Goal: Transaction & Acquisition: Purchase product/service

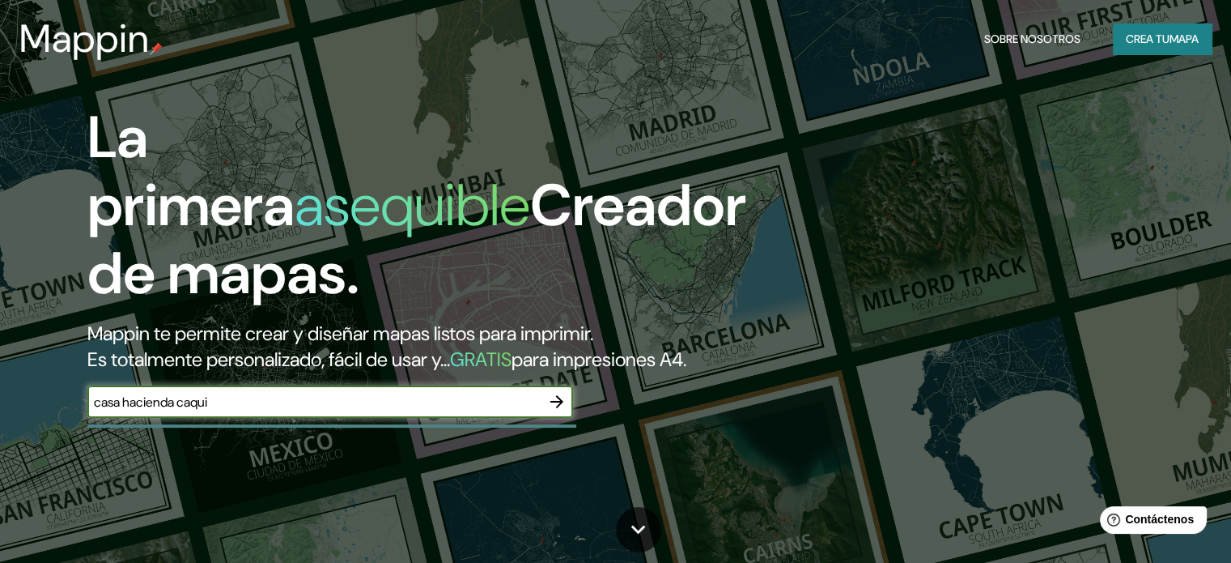
type input "casa hacienda caqui"
click at [560, 411] on icon "button" at bounding box center [556, 401] width 19 height 19
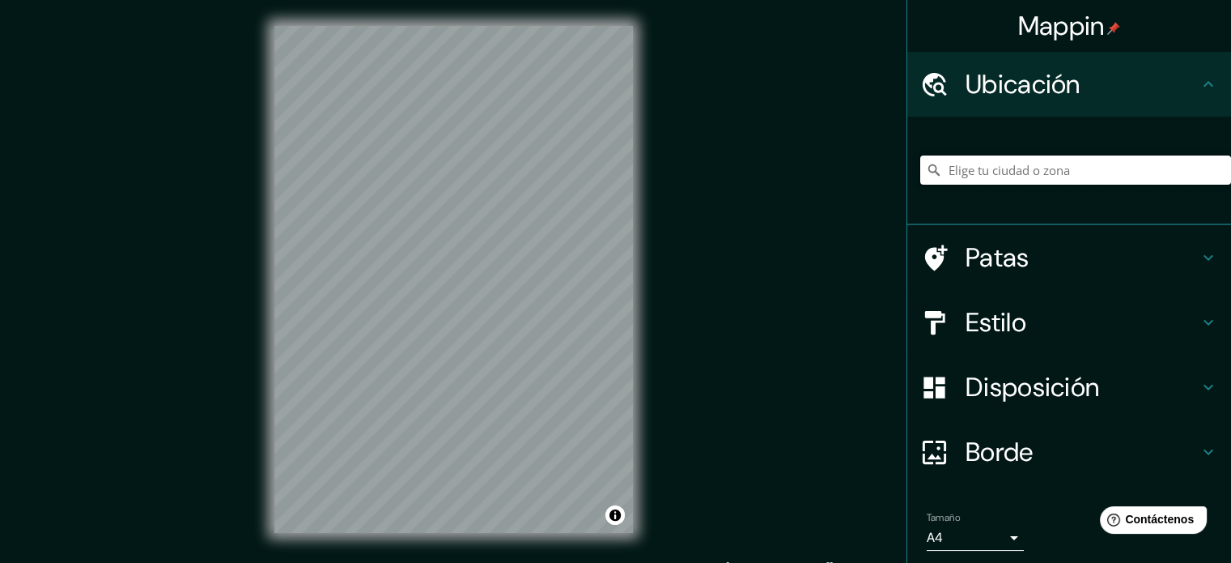
click at [1098, 172] on input "Elige tu ciudad o zona" at bounding box center [1075, 169] width 311 height 29
click at [963, 174] on input "Elige tu ciudad o zona" at bounding box center [1075, 169] width 311 height 29
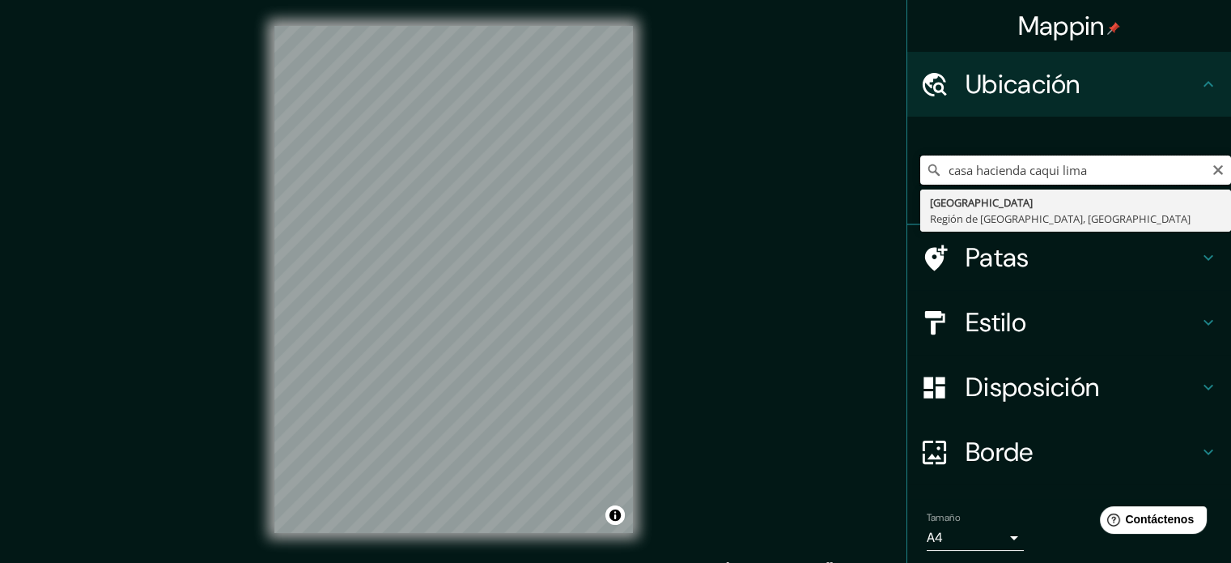
type input "casa hacienda caqui lima"
drag, startPoint x: 1088, startPoint y: 172, endPoint x: 905, endPoint y: 174, distance: 183.0
click at [908, 174] on div "casa hacienda caqui lima [GEOGRAPHIC_DATA], [GEOGRAPHIC_DATA], [GEOGRAPHIC_DATA]" at bounding box center [1070, 171] width 324 height 108
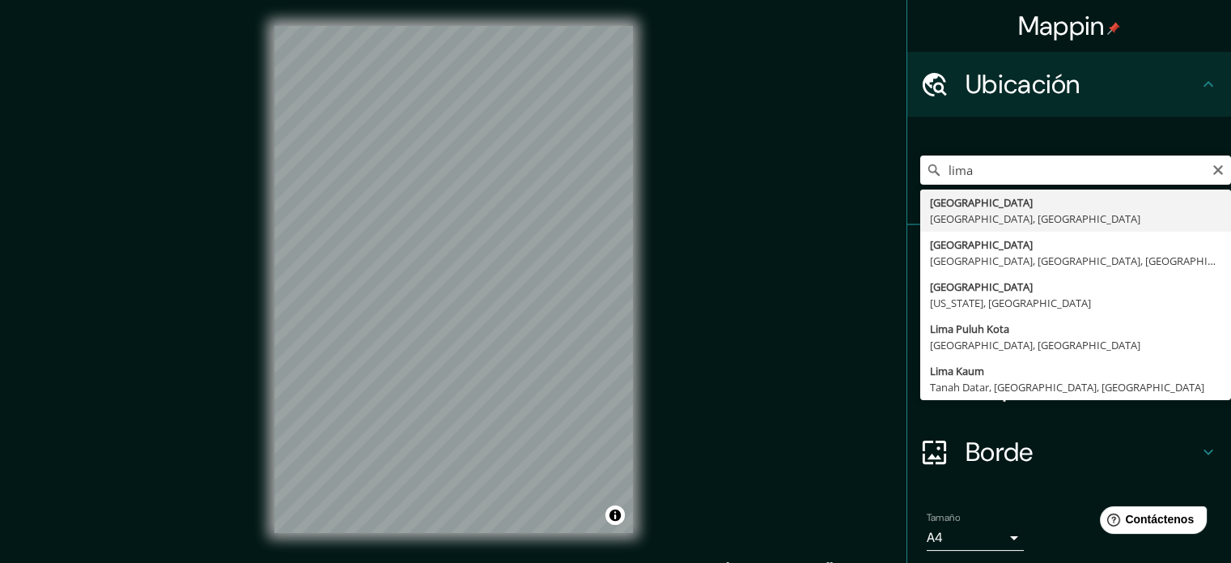
type input "[GEOGRAPHIC_DATA], [GEOGRAPHIC_DATA], [GEOGRAPHIC_DATA]"
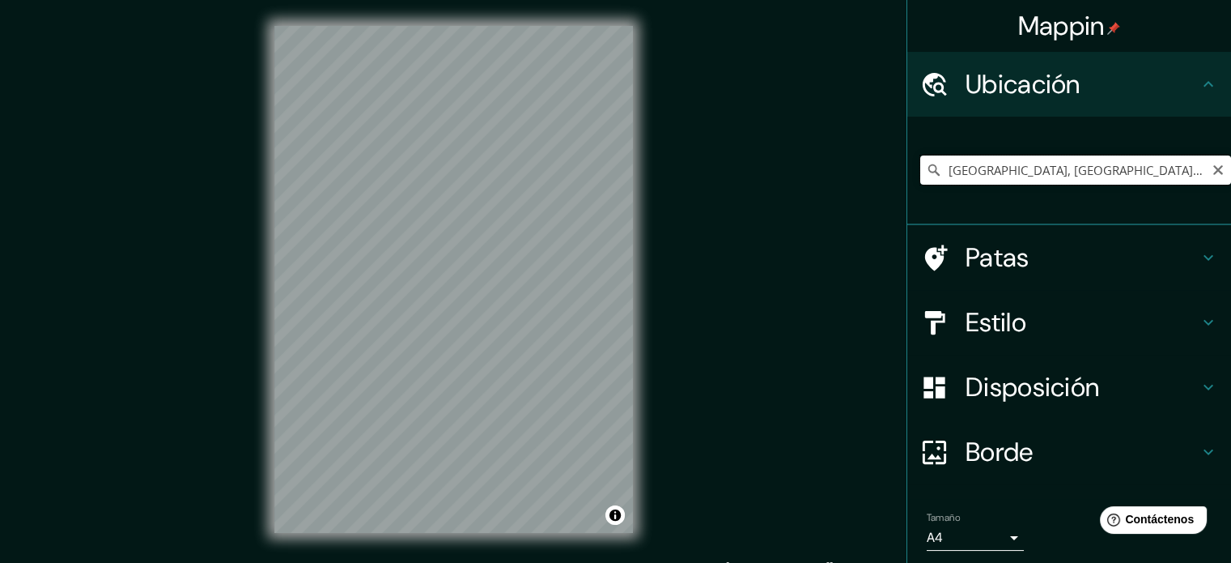
click at [1017, 177] on input "[GEOGRAPHIC_DATA], [GEOGRAPHIC_DATA], [GEOGRAPHIC_DATA]" at bounding box center [1075, 169] width 311 height 29
drag, startPoint x: 1014, startPoint y: 166, endPoint x: 969, endPoint y: 173, distance: 45.1
click at [1014, 165] on input "[GEOGRAPHIC_DATA], [GEOGRAPHIC_DATA], [GEOGRAPHIC_DATA]" at bounding box center [1075, 169] width 311 height 29
click at [946, 162] on input "[GEOGRAPHIC_DATA], [GEOGRAPHIC_DATA], [GEOGRAPHIC_DATA]" at bounding box center [1075, 169] width 311 height 29
click at [939, 171] on input "[GEOGRAPHIC_DATA], [GEOGRAPHIC_DATA], [GEOGRAPHIC_DATA]" at bounding box center [1075, 169] width 311 height 29
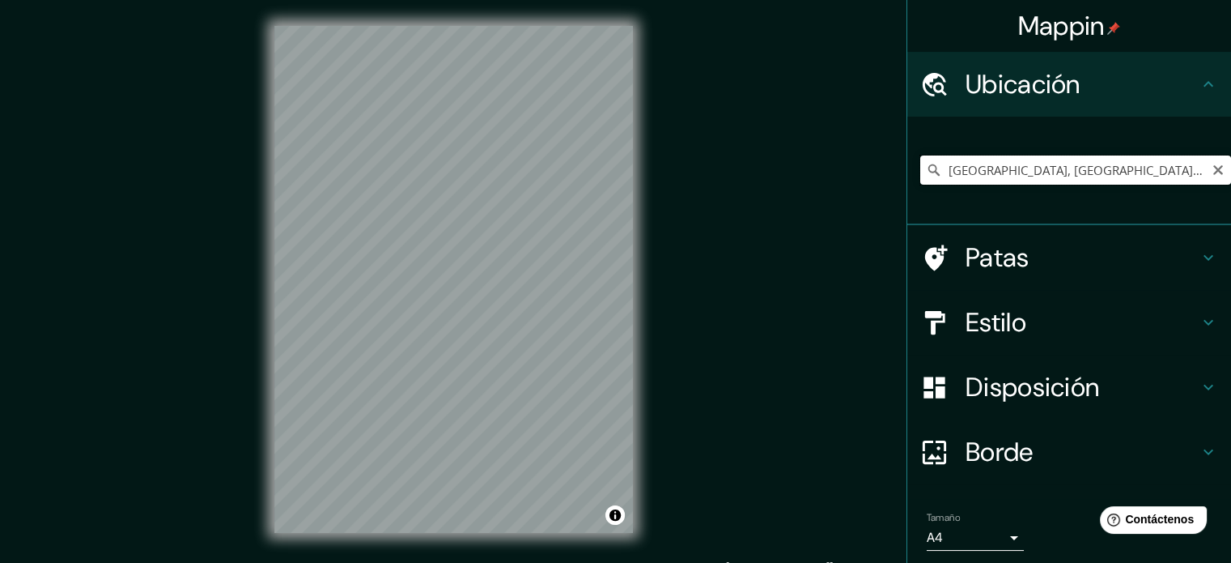
click at [937, 171] on input "[GEOGRAPHIC_DATA], [GEOGRAPHIC_DATA], [GEOGRAPHIC_DATA]" at bounding box center [1075, 169] width 311 height 29
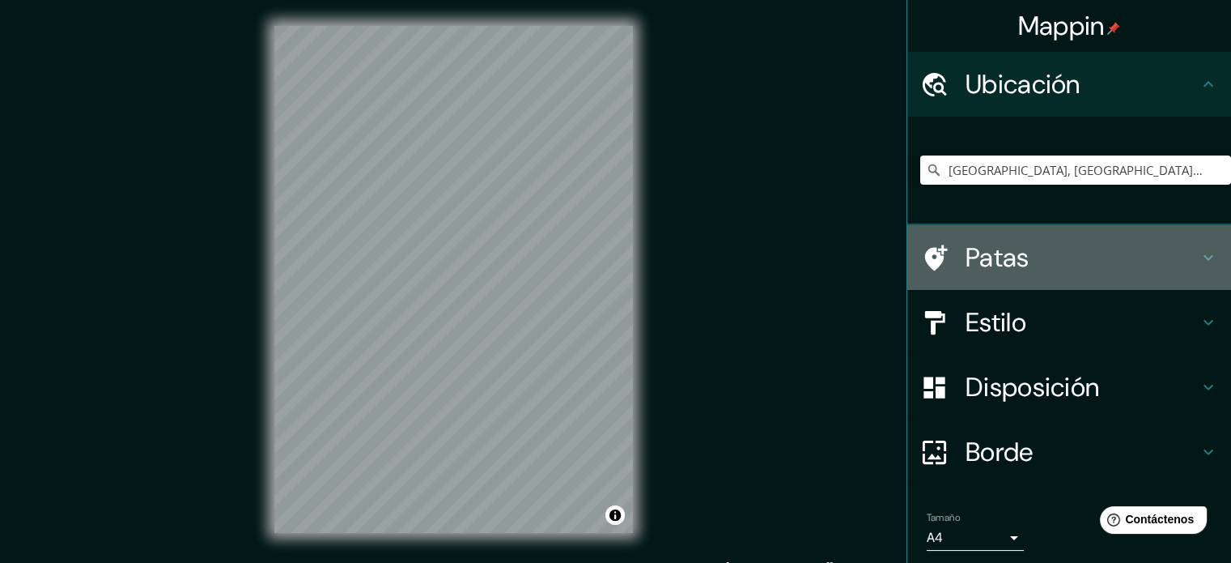
click at [1093, 252] on h4 "Patas" at bounding box center [1082, 257] width 233 height 32
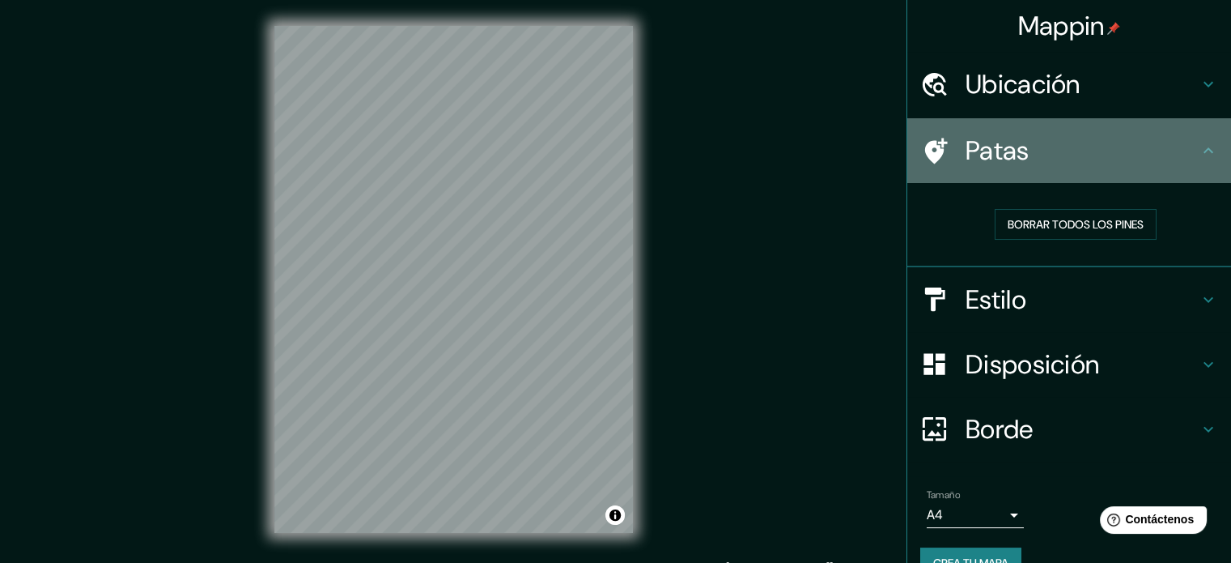
click at [1157, 165] on h4 "Patas" at bounding box center [1082, 150] width 233 height 32
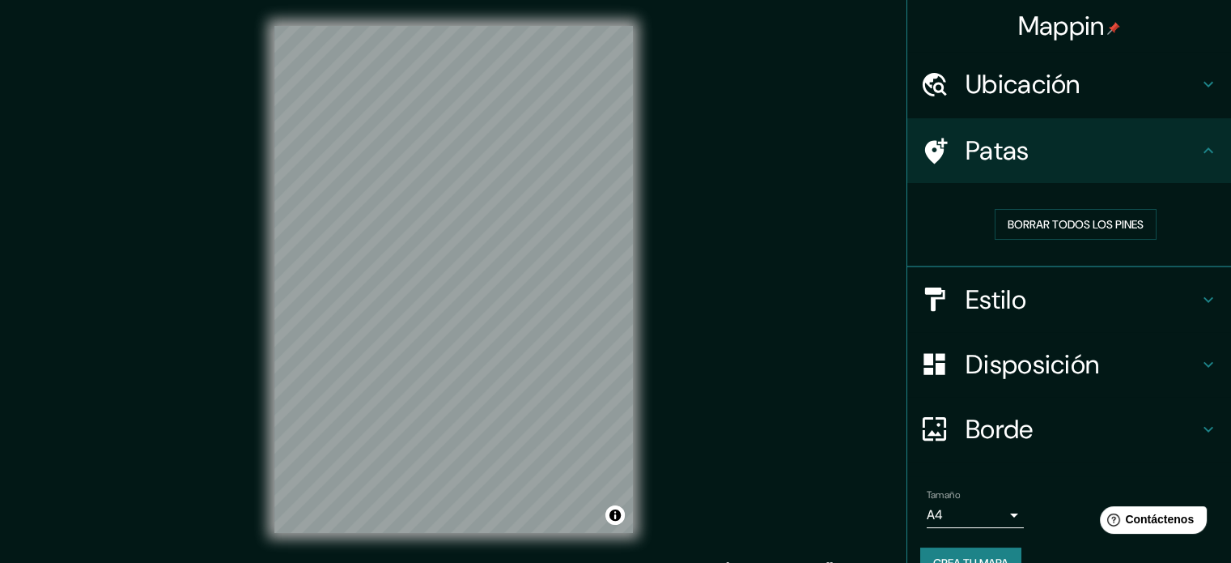
click at [1089, 287] on h4 "Estilo" at bounding box center [1082, 299] width 233 height 32
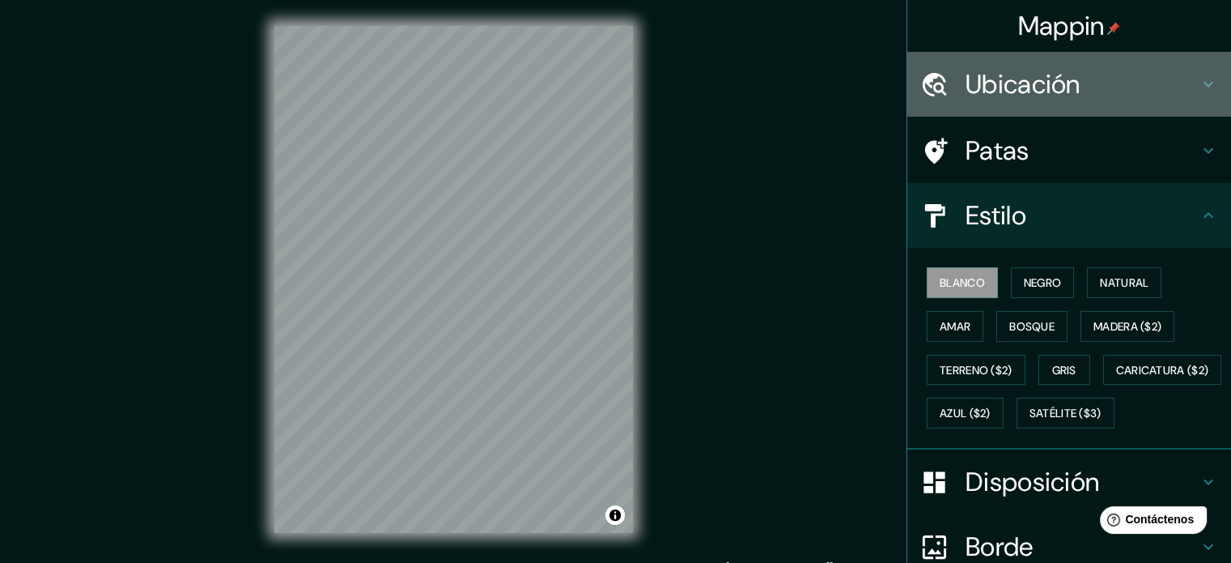
click at [1119, 102] on div "Ubicación" at bounding box center [1070, 84] width 324 height 65
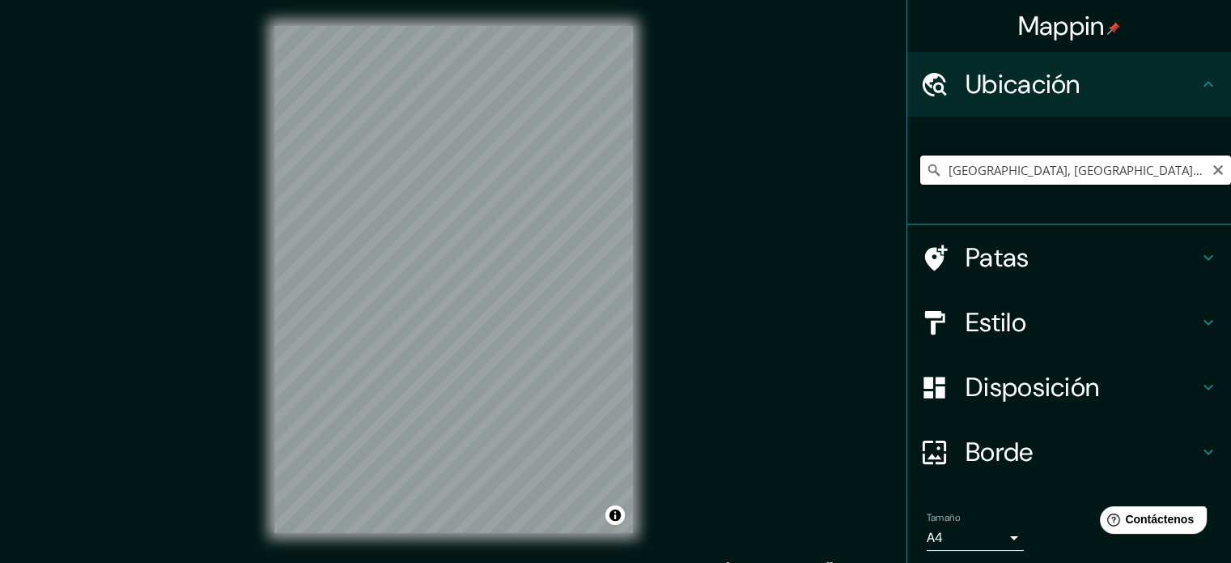
click at [1156, 168] on input "[GEOGRAPHIC_DATA], [GEOGRAPHIC_DATA], [GEOGRAPHIC_DATA]" at bounding box center [1075, 169] width 311 height 29
click at [1212, 170] on icon "Claro" at bounding box center [1218, 170] width 13 height 13
click at [1027, 459] on h4 "Borde" at bounding box center [1082, 452] width 233 height 32
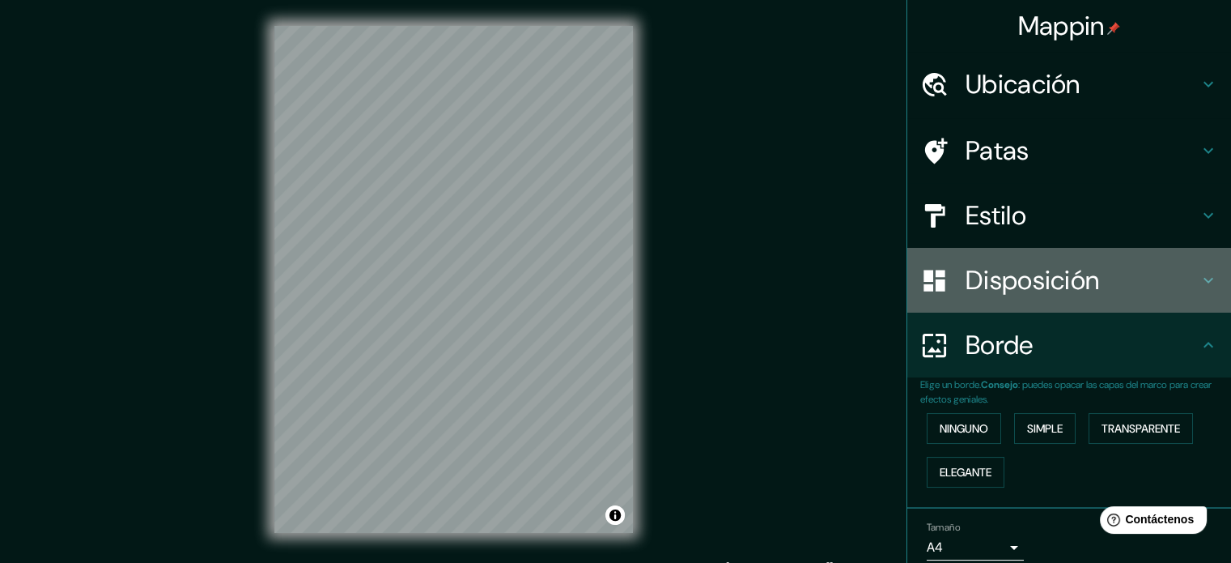
click at [1053, 306] on div "Disposición" at bounding box center [1070, 280] width 324 height 65
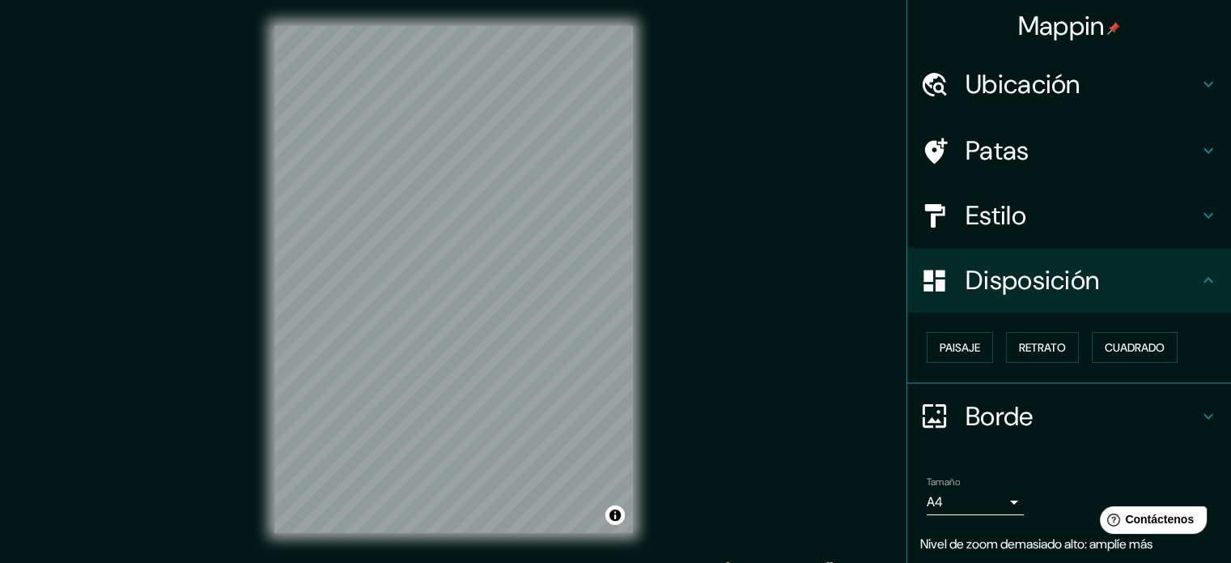
click at [1040, 226] on h4 "Estilo" at bounding box center [1082, 215] width 233 height 32
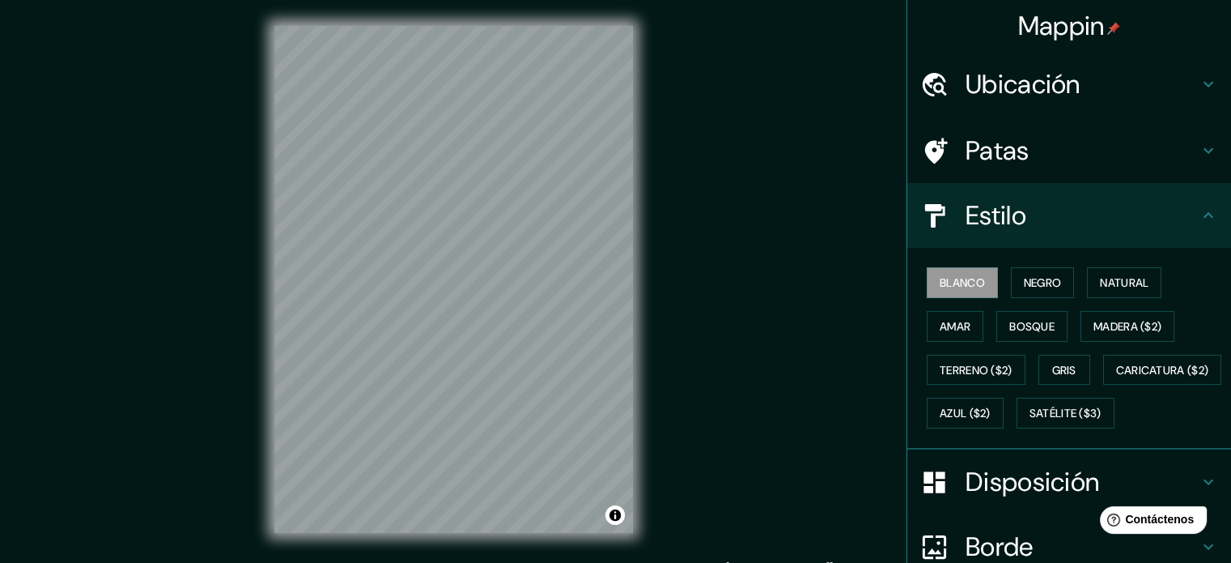
click at [1026, 138] on h4 "Patas" at bounding box center [1082, 150] width 233 height 32
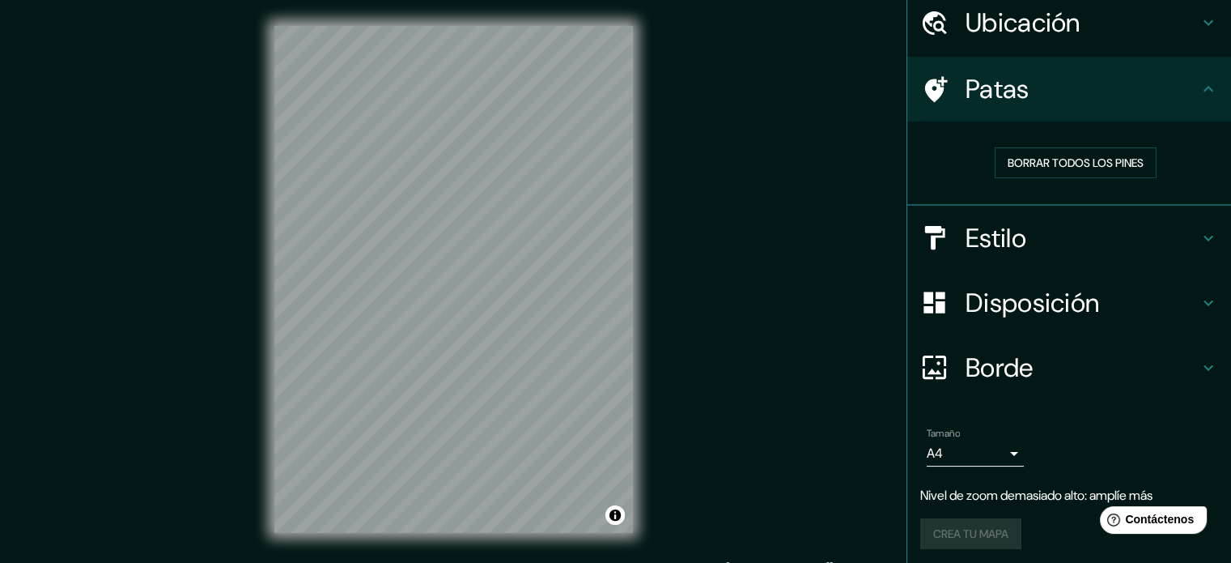
scroll to position [65, 0]
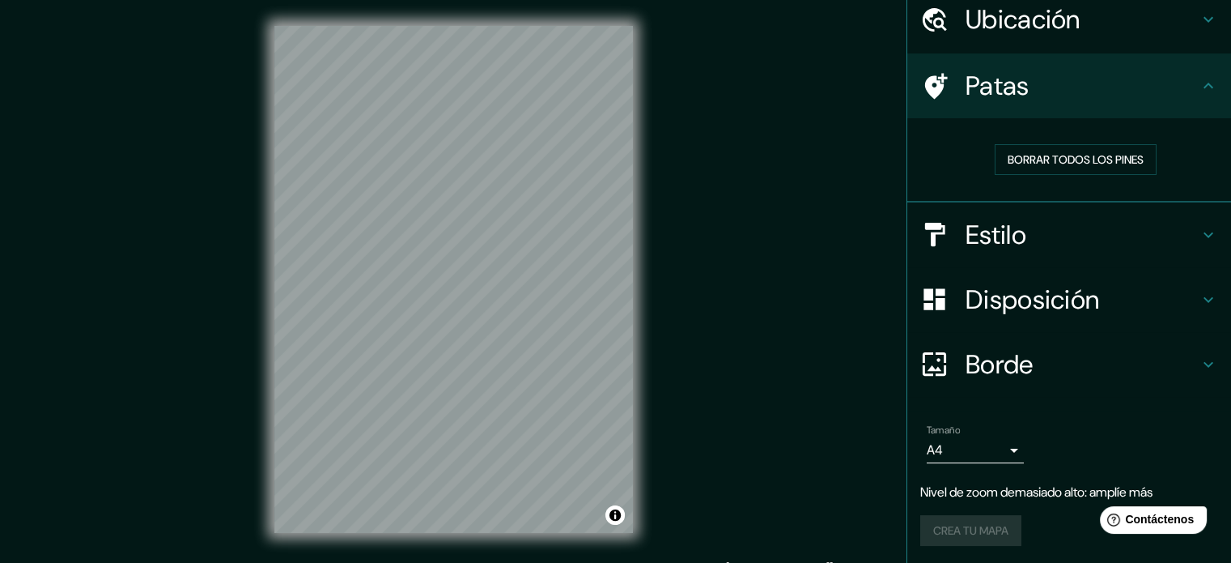
click at [995, 457] on body "Mappin Ubicación Patas Borrar todos los pines Estilo Disposición Borde Elige un…" at bounding box center [615, 281] width 1231 height 563
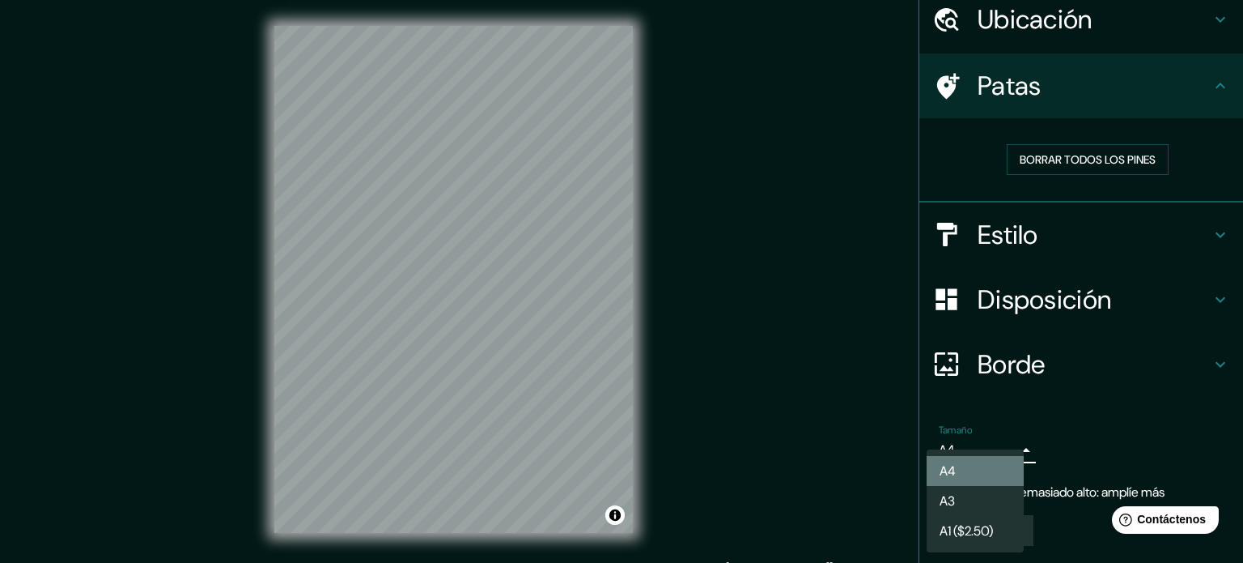
click at [995, 457] on li "A4" at bounding box center [975, 471] width 97 height 30
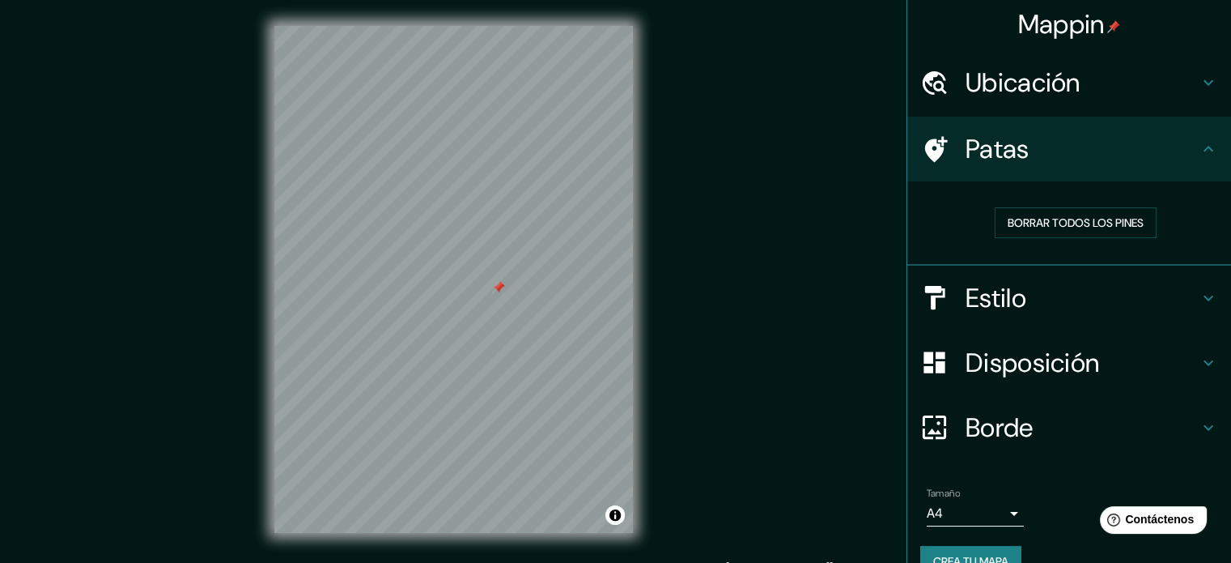
scroll to position [0, 0]
click at [1066, 79] on font "Ubicación" at bounding box center [1023, 84] width 115 height 34
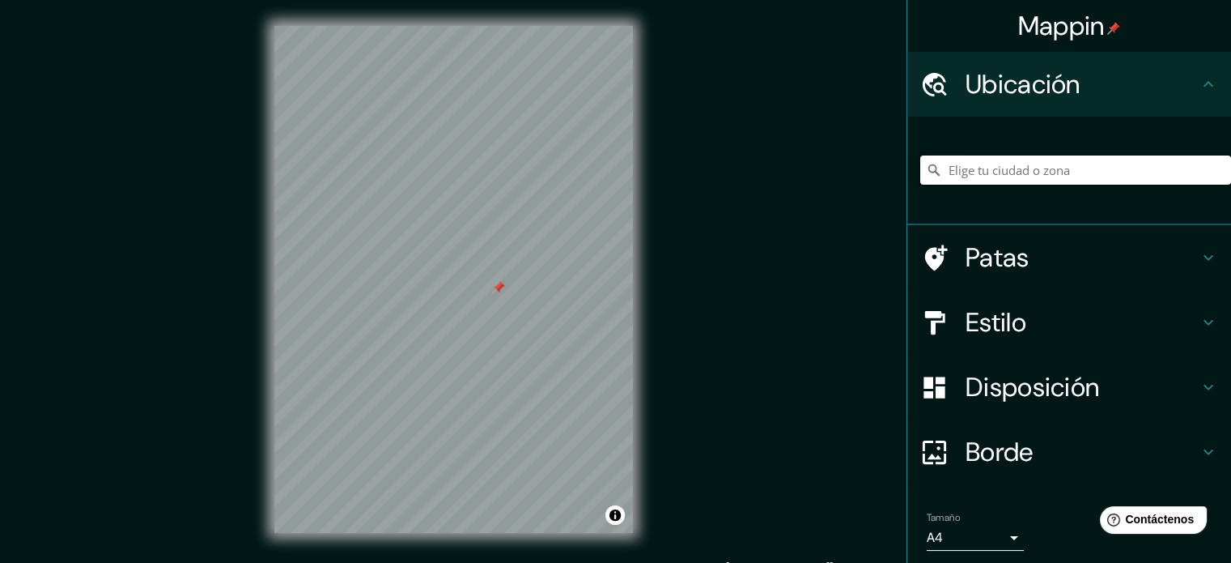
click at [1081, 159] on input "Elige tu ciudad o zona" at bounding box center [1075, 169] width 311 height 29
click at [1081, 172] on input "Elige tu ciudad o zona" at bounding box center [1075, 169] width 311 height 29
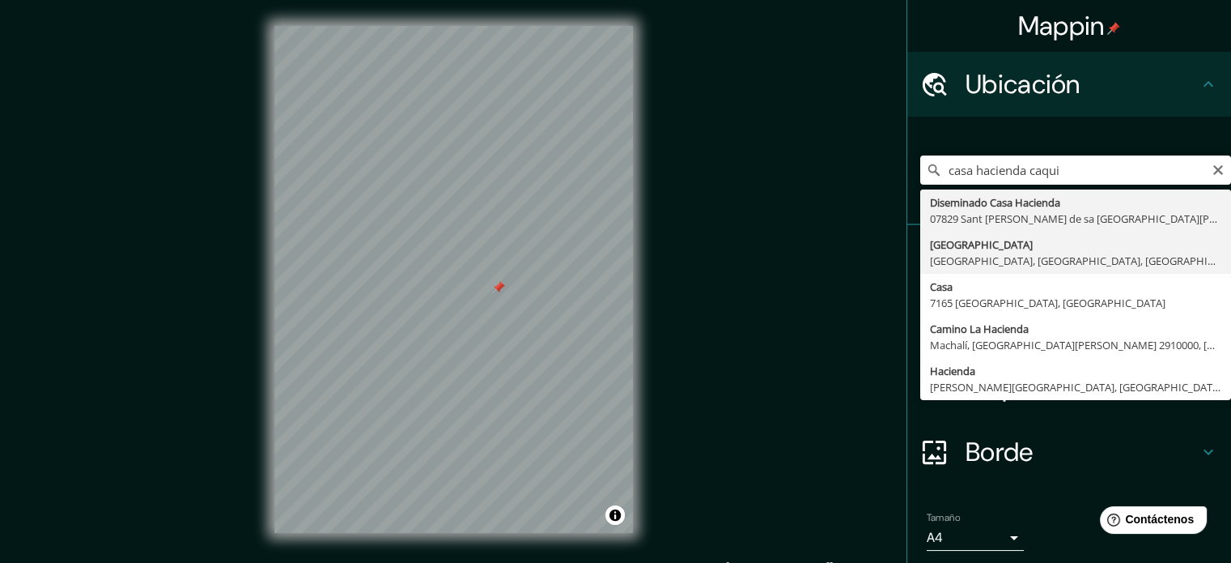
type input "[GEOGRAPHIC_DATA], [GEOGRAPHIC_DATA], [GEOGRAPHIC_DATA], [GEOGRAPHIC_DATA]"
